Goal: Find specific page/section: Find specific page/section

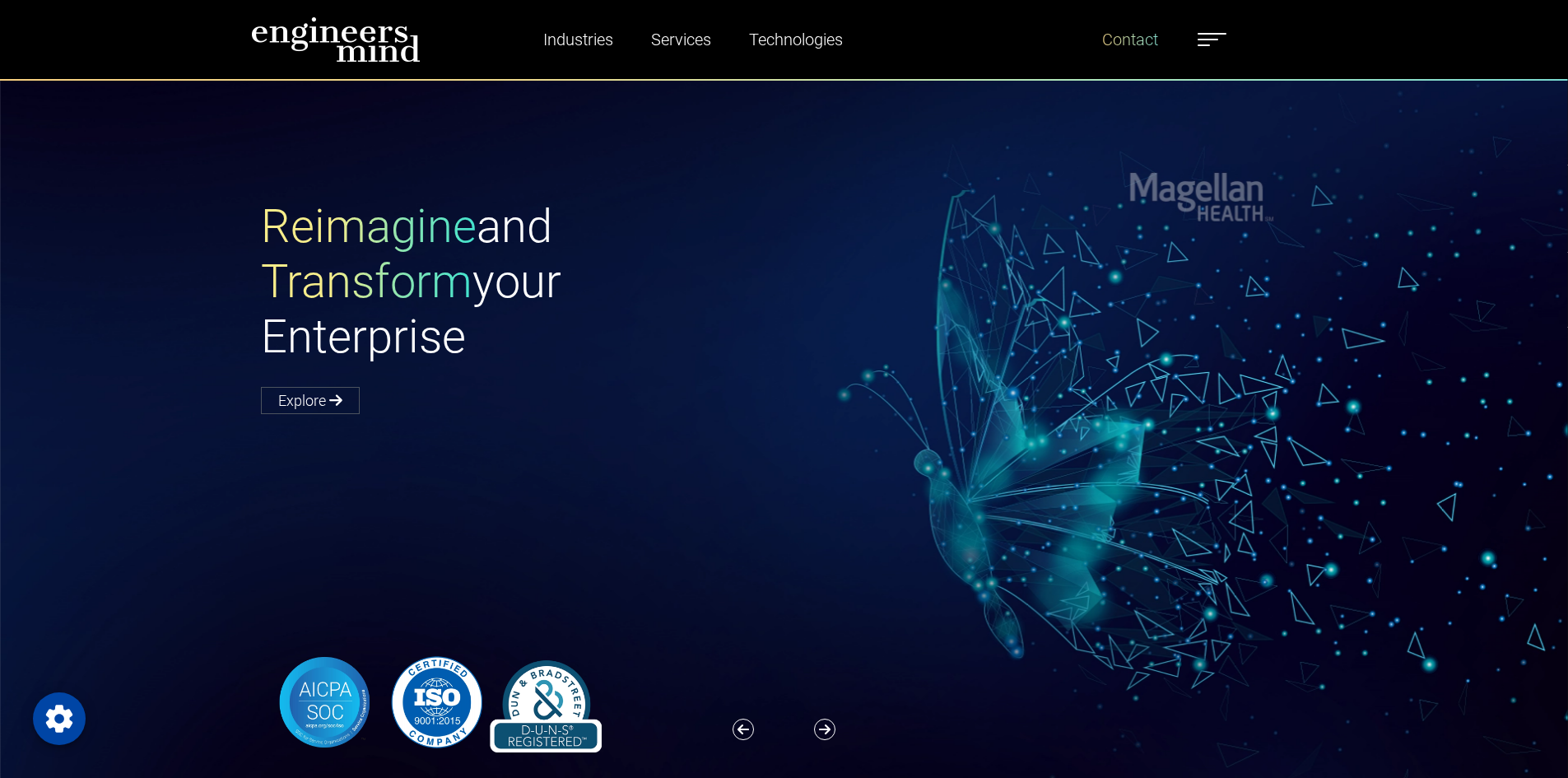
click at [1136, 36] on link "Contact" at bounding box center [1130, 39] width 69 height 38
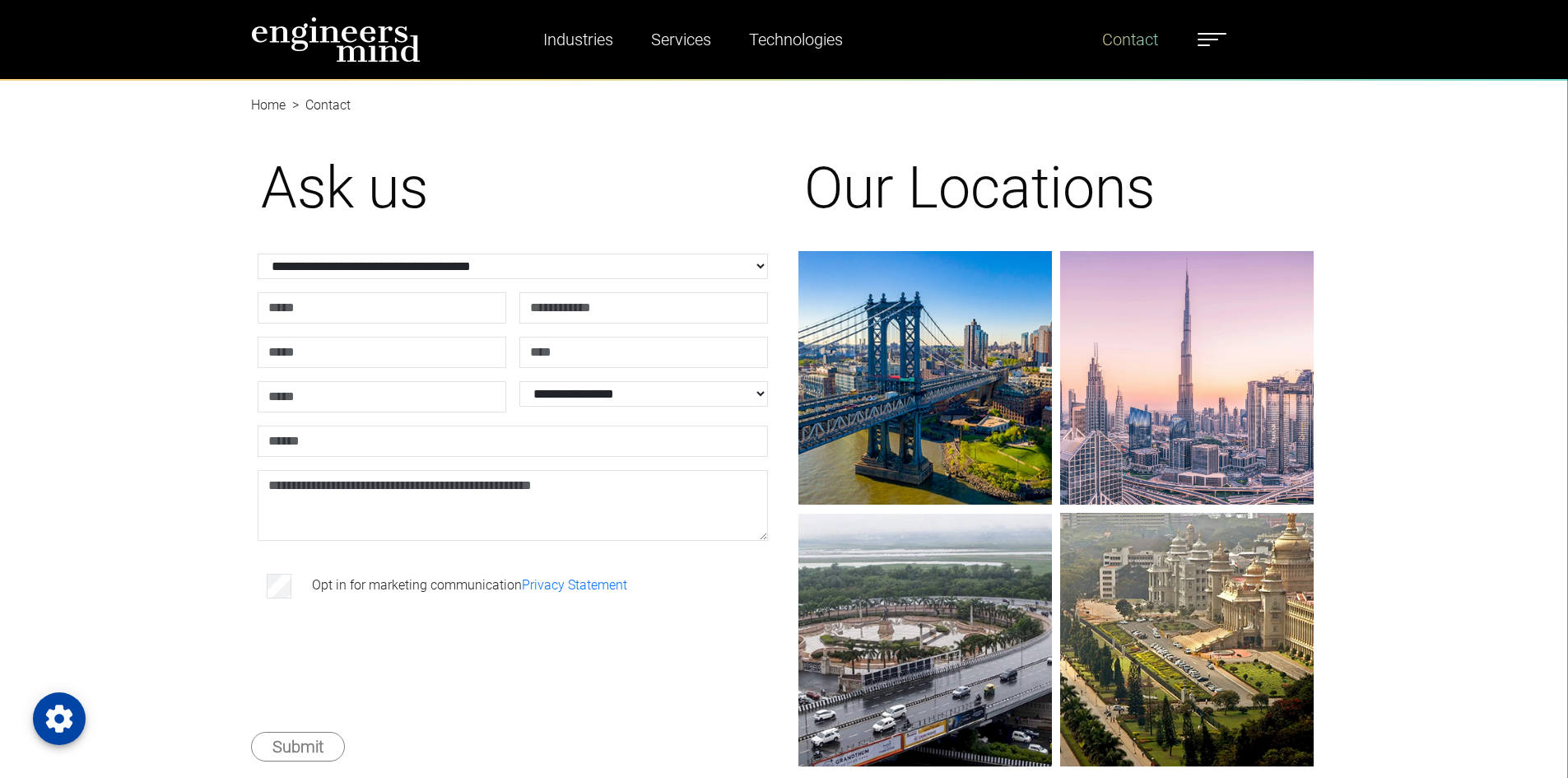
click at [1131, 35] on link "Contact" at bounding box center [1130, 39] width 69 height 38
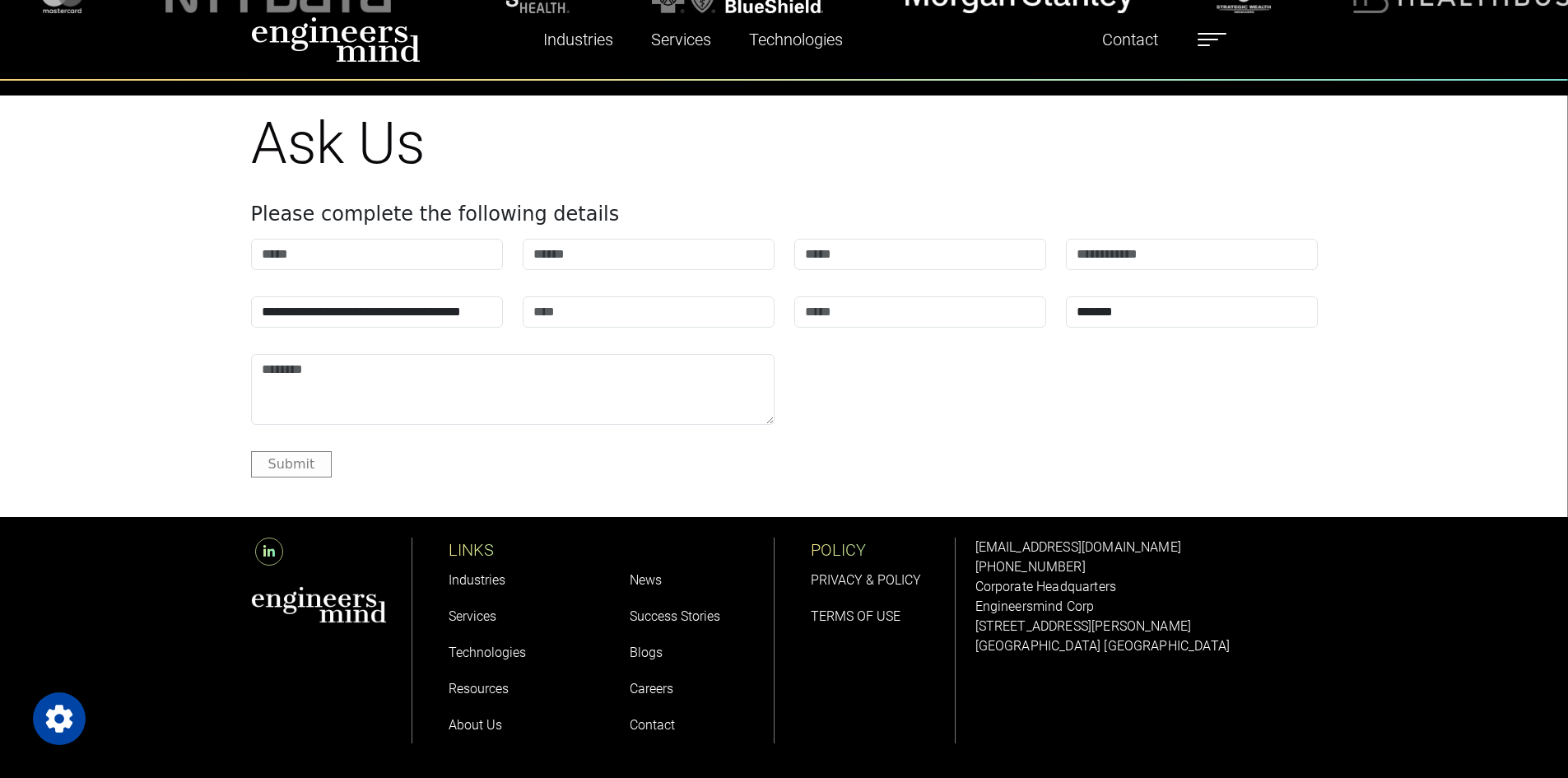
scroll to position [2079, 0]
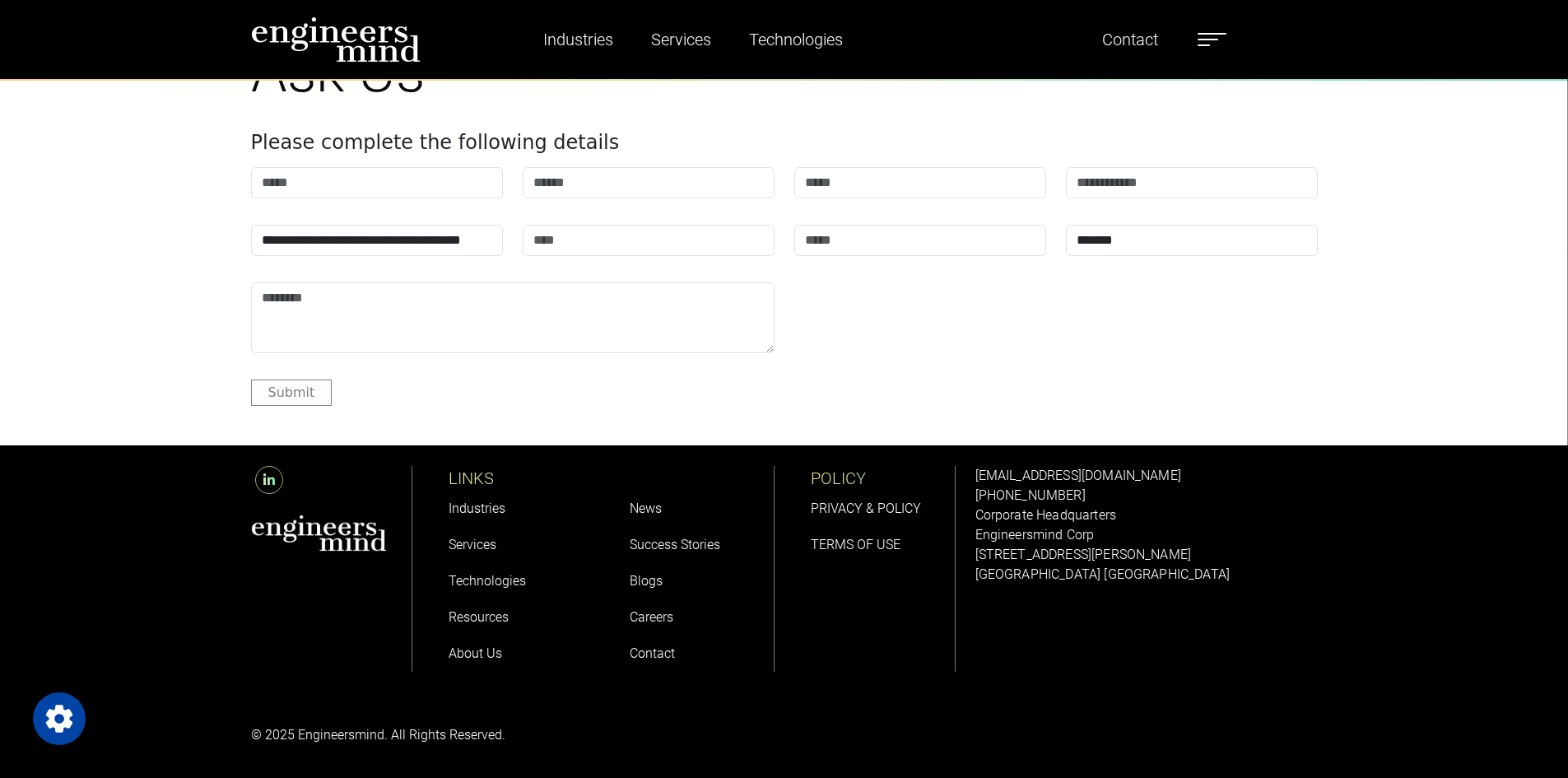
click at [464, 651] on link "About Us" at bounding box center [475, 653] width 53 height 16
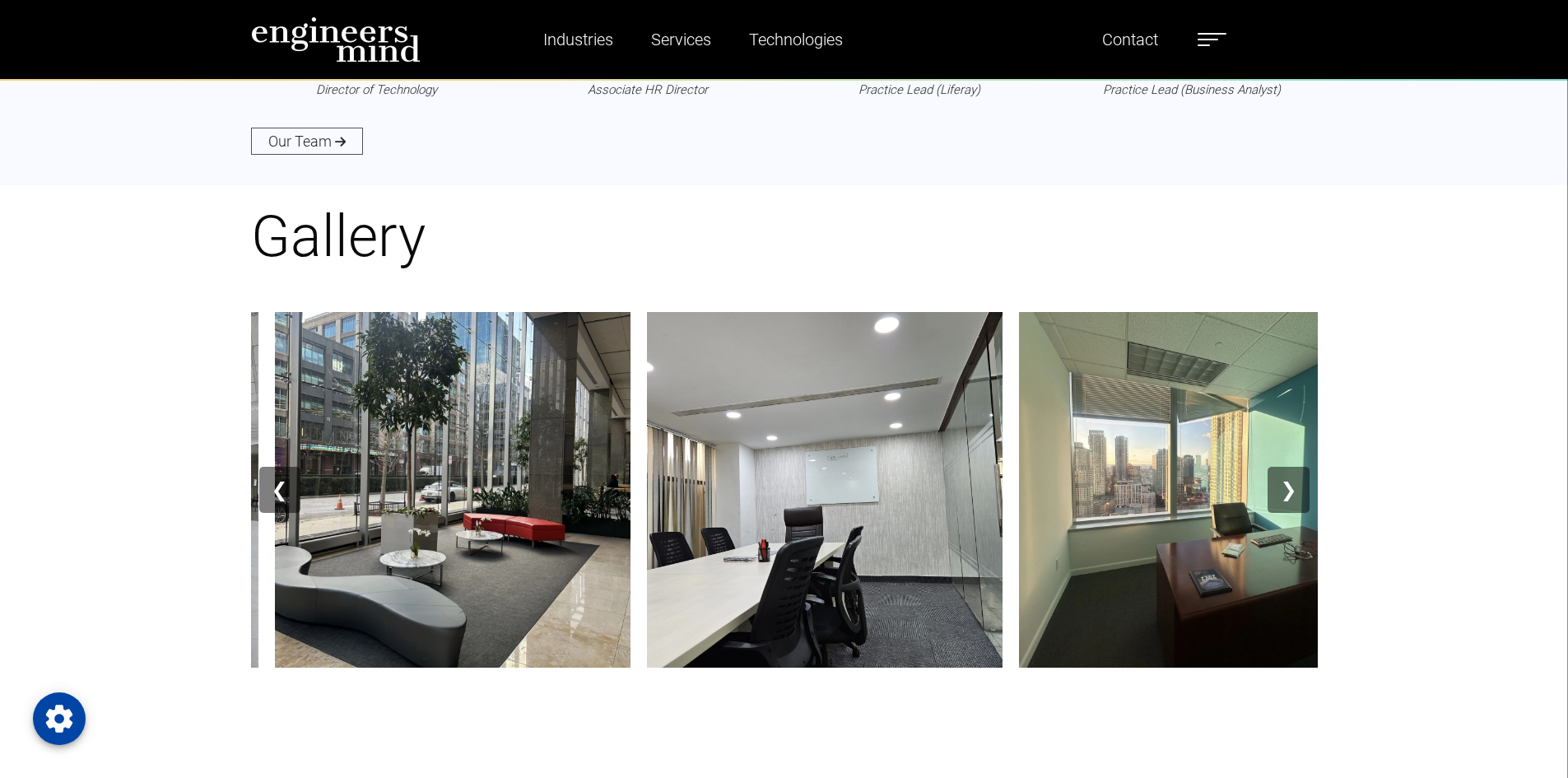
scroll to position [1976, 0]
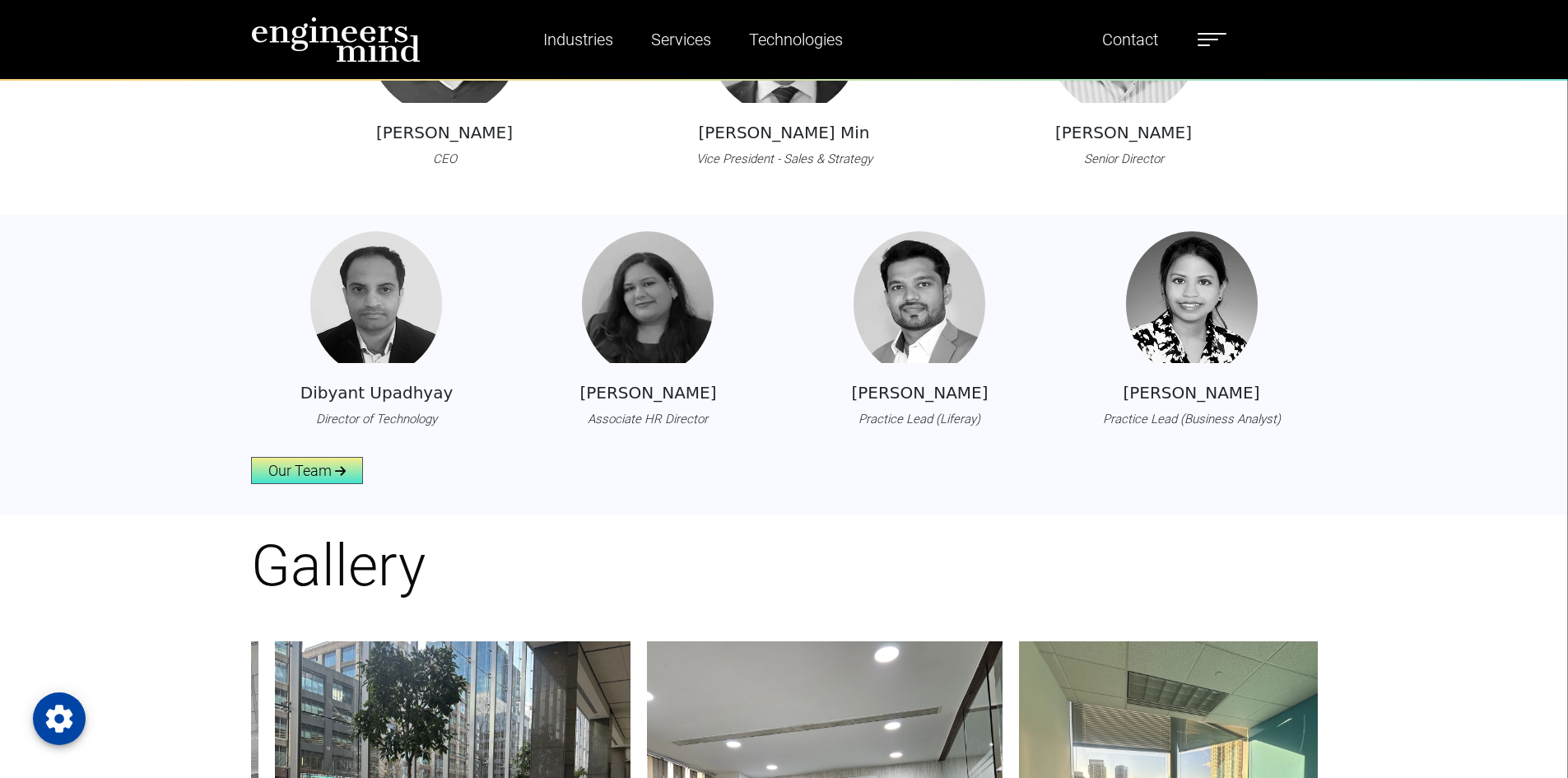
click at [337, 482] on link "Our Team" at bounding box center [307, 471] width 112 height 28
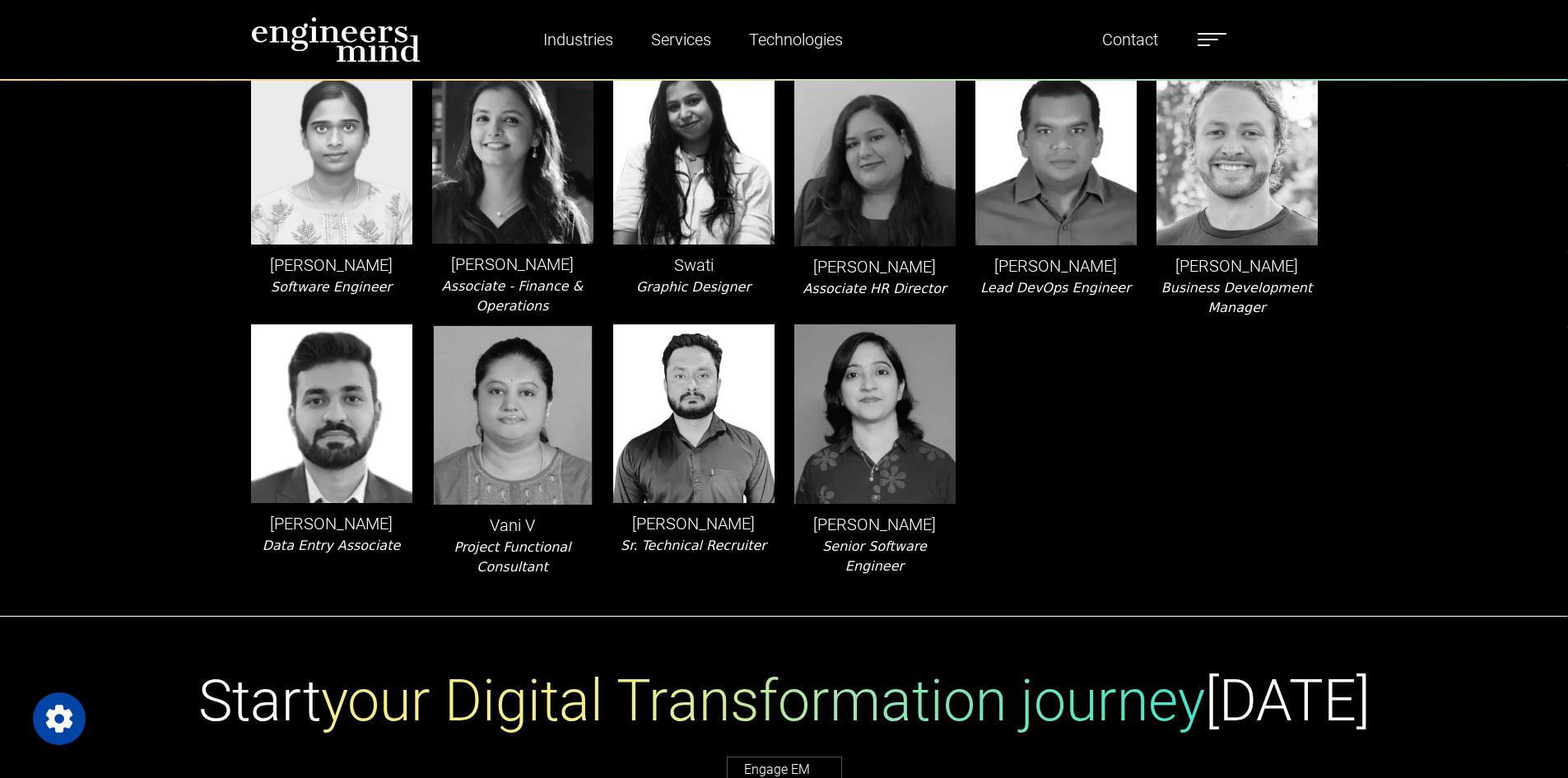
scroll to position [3623, 0]
